Goal: Find specific page/section: Find specific page/section

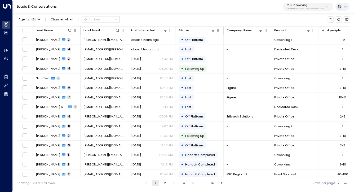
click at [301, 5] on p "25N Coworking" at bounding box center [305, 5] width 37 height 3
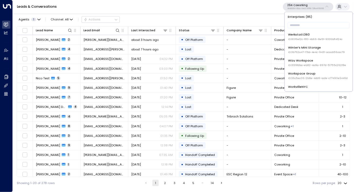
scroll to position [1028, 0]
click at [303, 25] on input "text" at bounding box center [319, 25] width 62 height 9
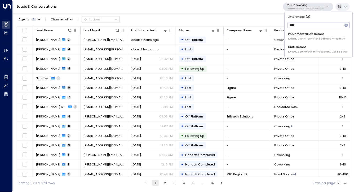
type input "****"
click at [302, 49] on div "Uniti Demos ID: 4c025b01-9fa0-46ff-ab3a-a620b886896e" at bounding box center [318, 49] width 60 height 9
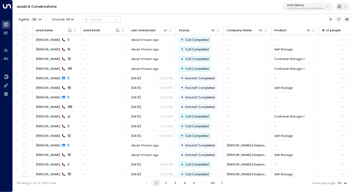
click at [300, 9] on p "4c025b01-9fa0-46ff-ab3a-a620b886896e" at bounding box center [305, 8] width 37 height 2
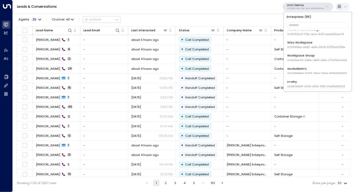
scroll to position [51, 0]
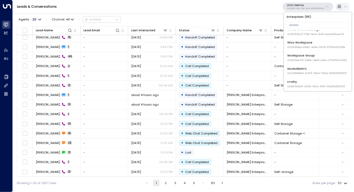
click at [218, 3] on div "Leads & Conversations Uniti Demos 4c025b01-9fa0-46ff-ab3a-a620b886896e" at bounding box center [183, 7] width 341 height 14
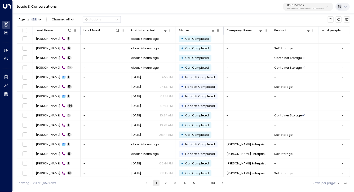
scroll to position [0, 0]
